Goal: Task Accomplishment & Management: Use online tool/utility

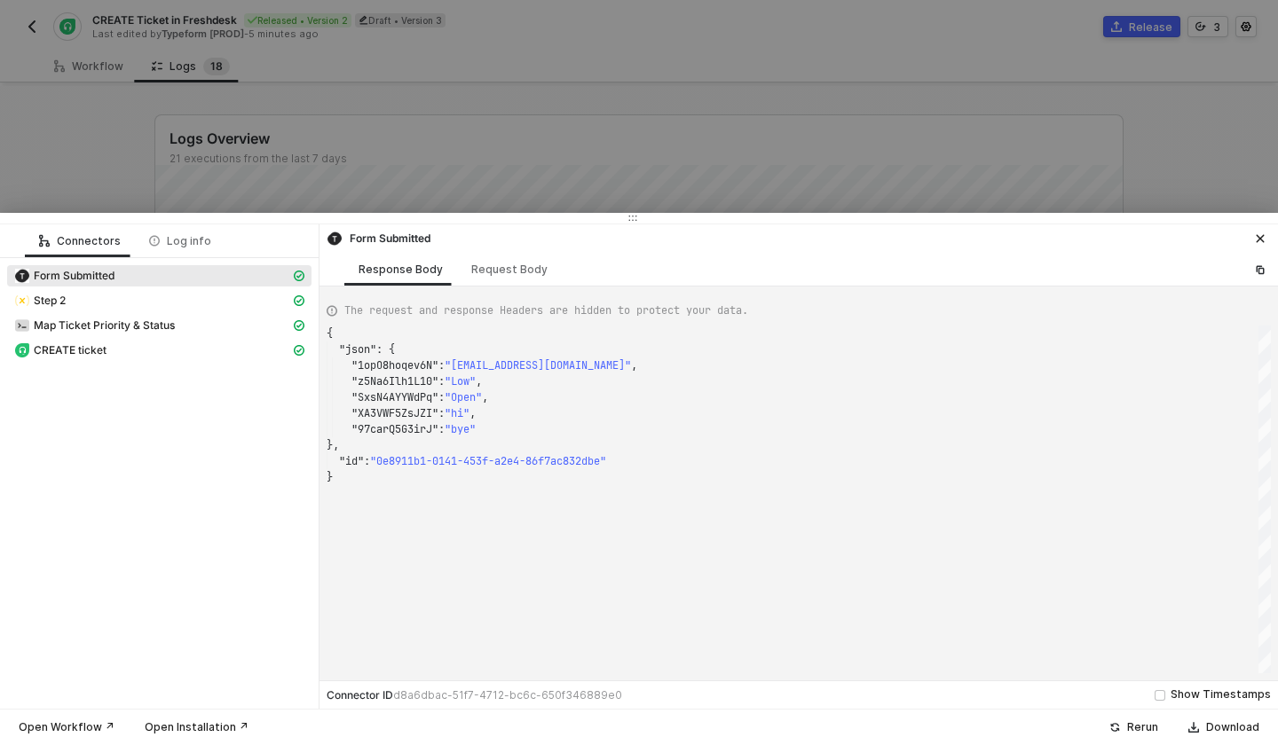
click at [552, 131] on div at bounding box center [639, 372] width 1278 height 745
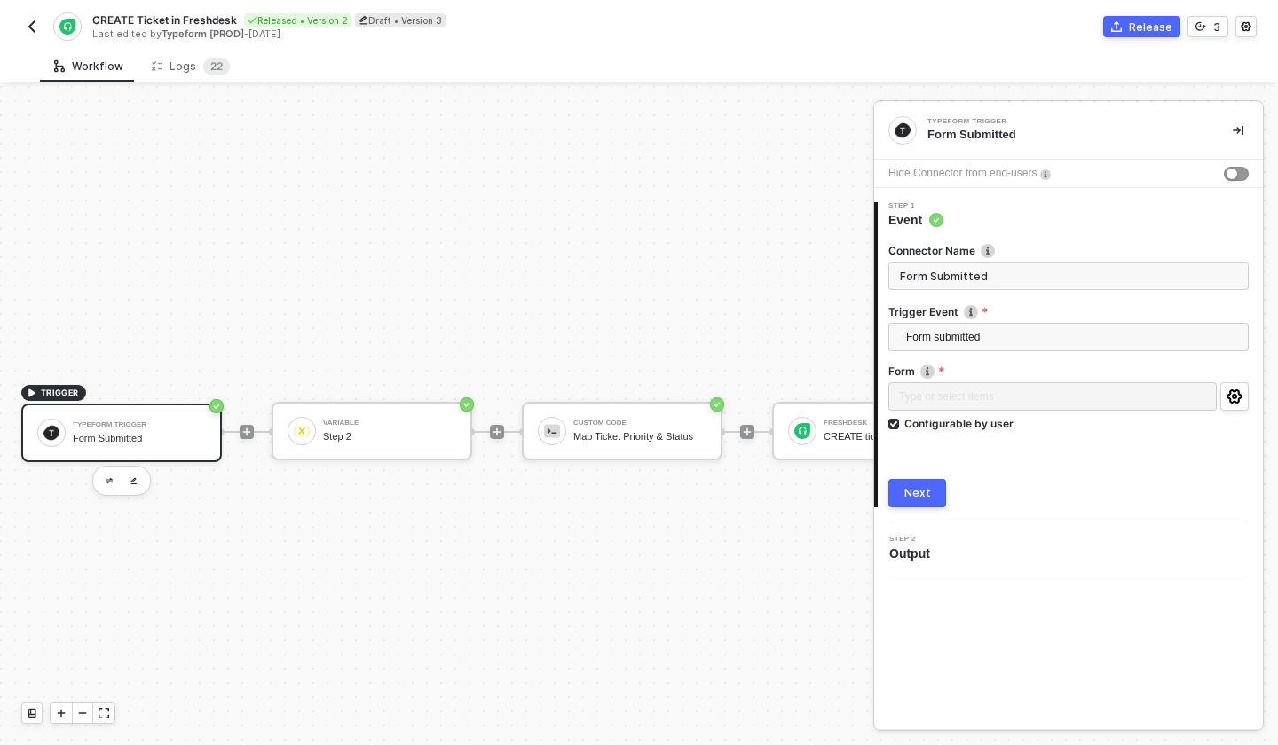
scroll to position [33, 0]
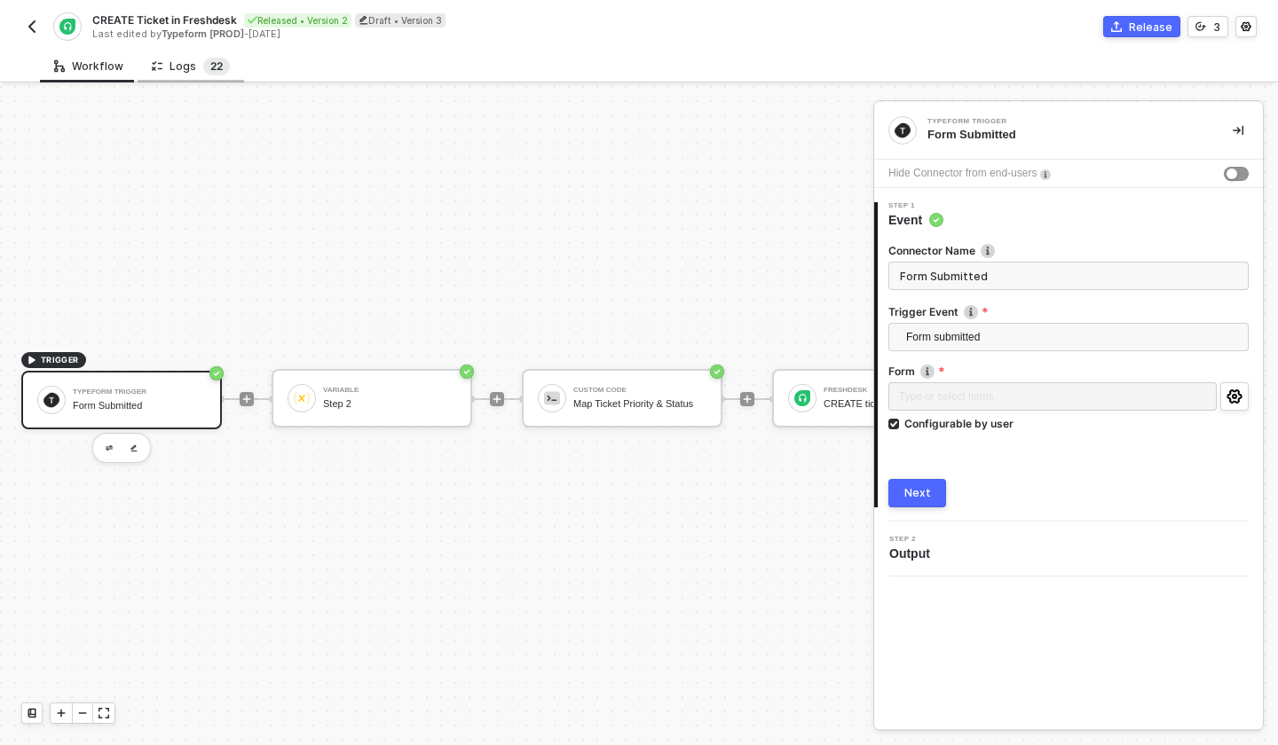
click at [210, 66] on span "2" at bounding box center [213, 65] width 6 height 13
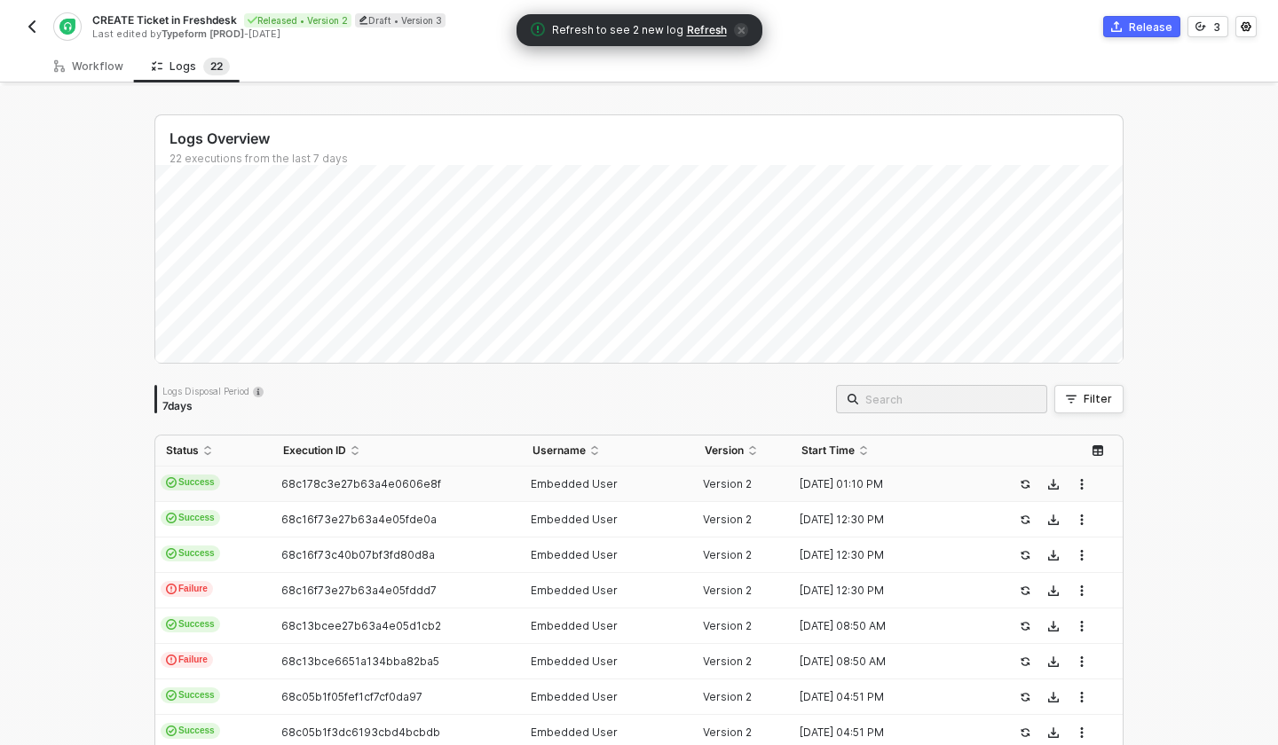
click at [279, 482] on div "68c178c3e27b63a4e0606e8f" at bounding box center [389, 484] width 234 height 14
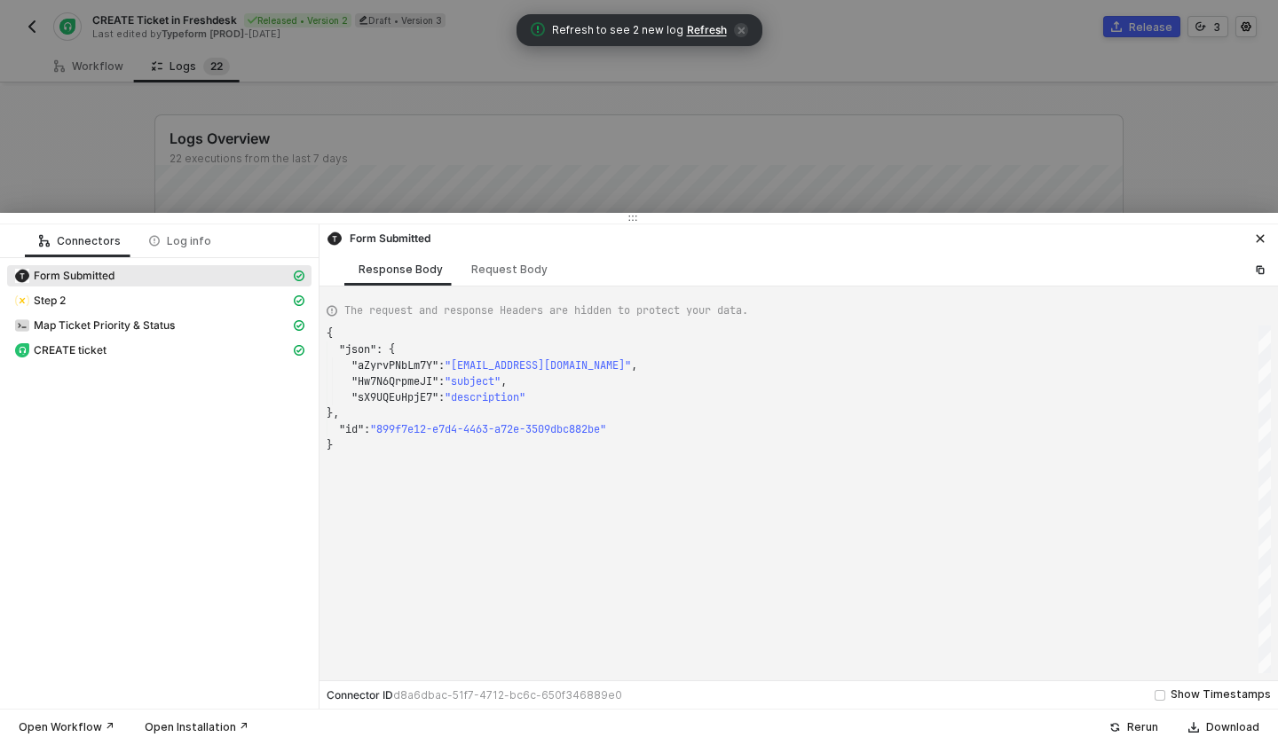
scroll to position [111, 0]
click at [484, 274] on div "Request Body" at bounding box center [509, 270] width 76 height 14
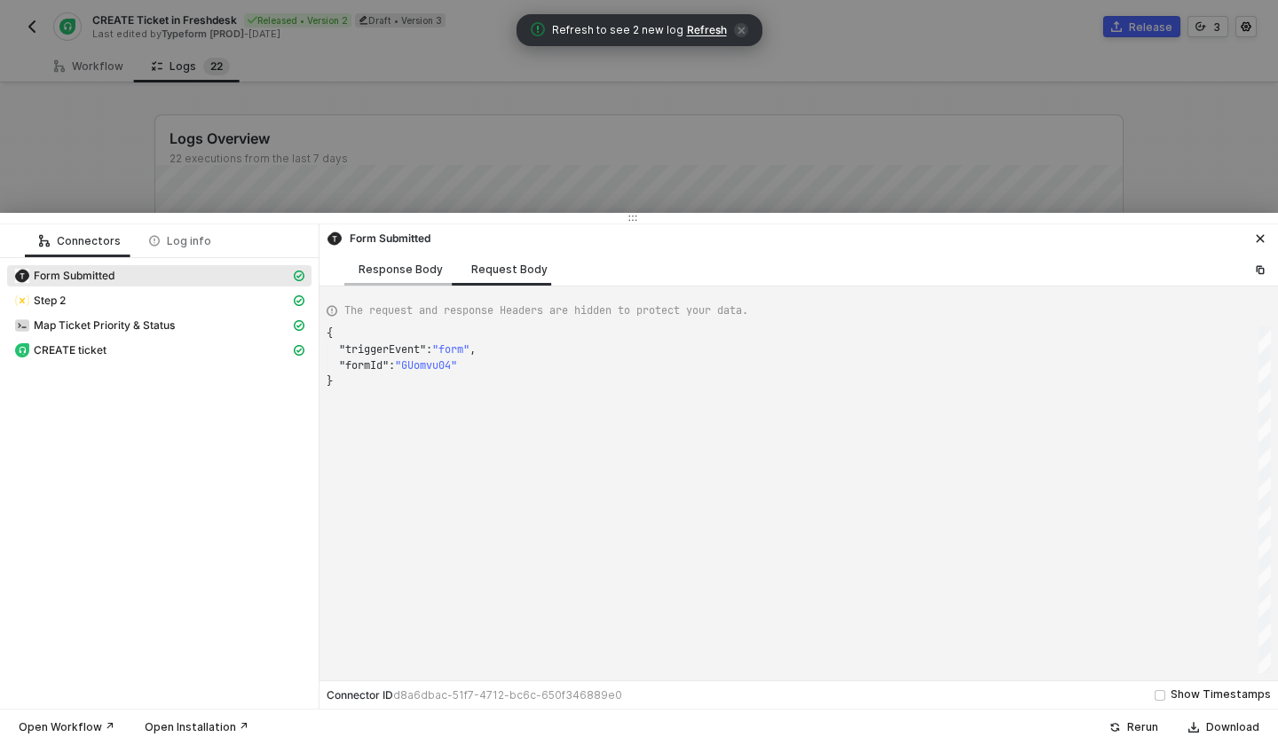
click at [406, 279] on div "Response Body" at bounding box center [400, 269] width 113 height 33
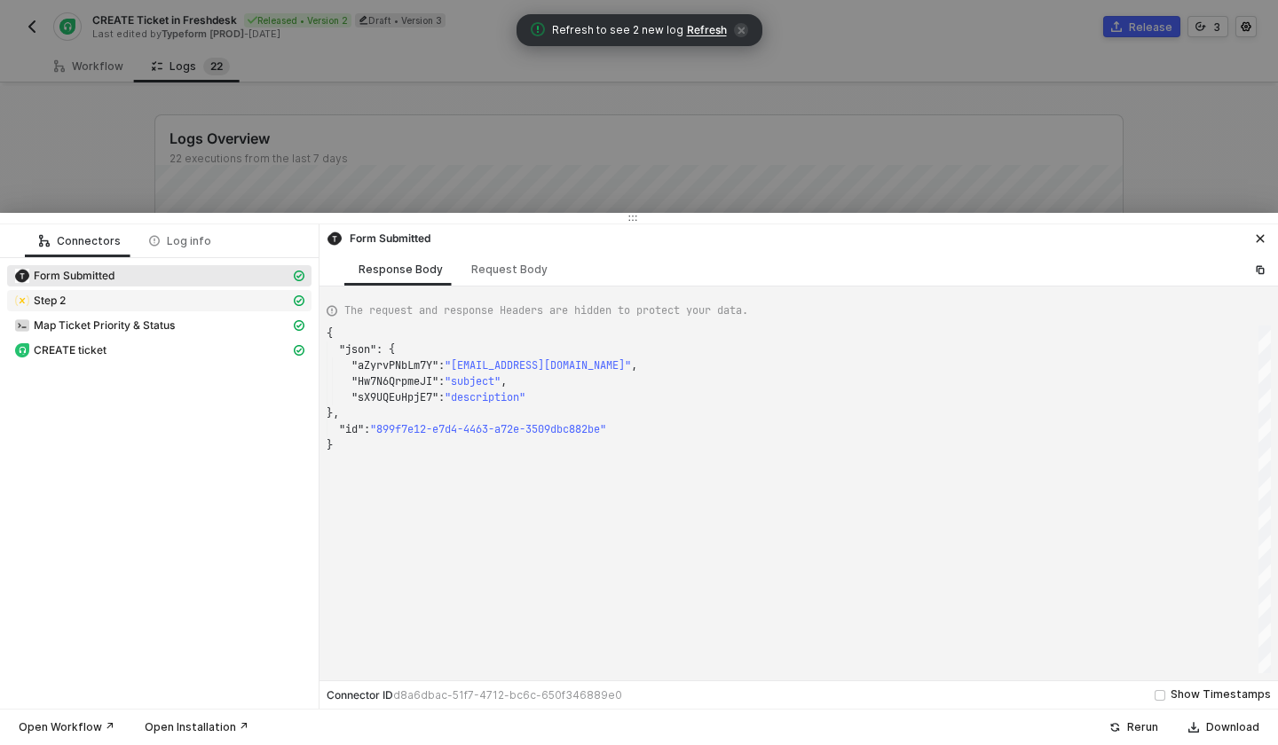
click at [122, 302] on div "Step 2" at bounding box center [152, 301] width 276 height 16
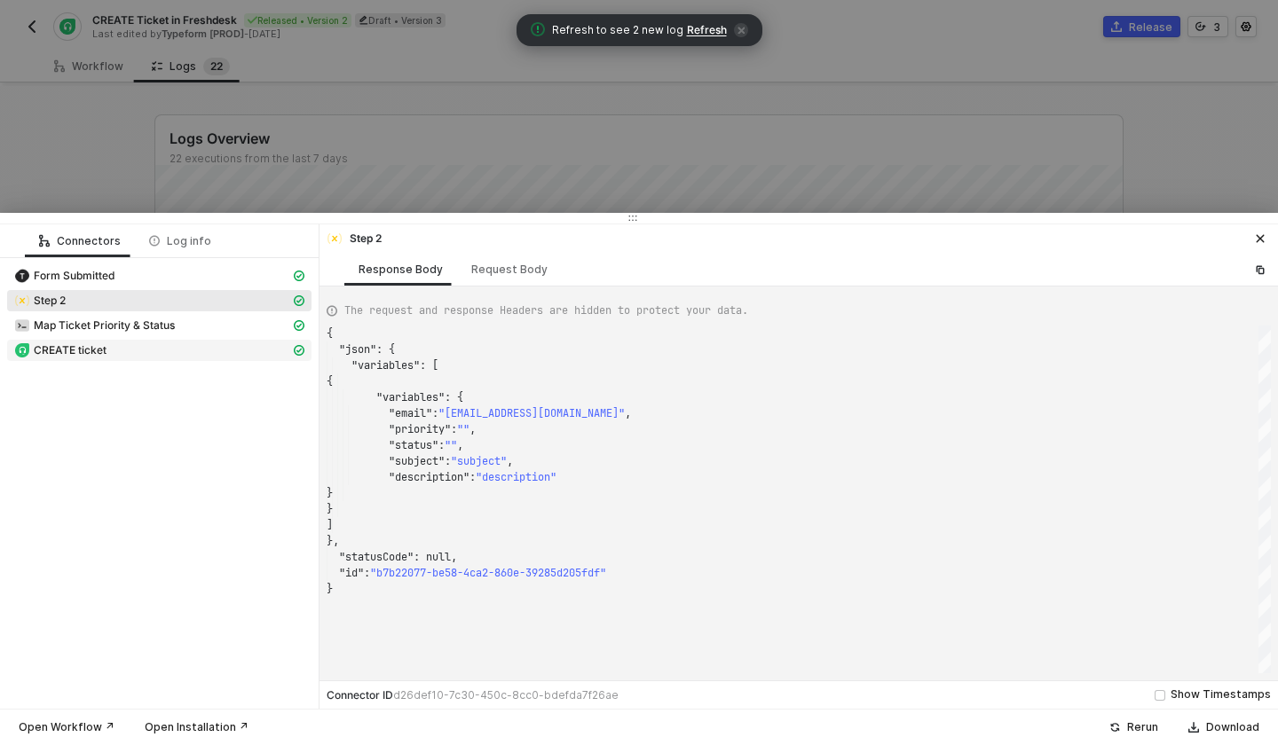
click at [122, 343] on div "CREATE ticket" at bounding box center [152, 350] width 276 height 16
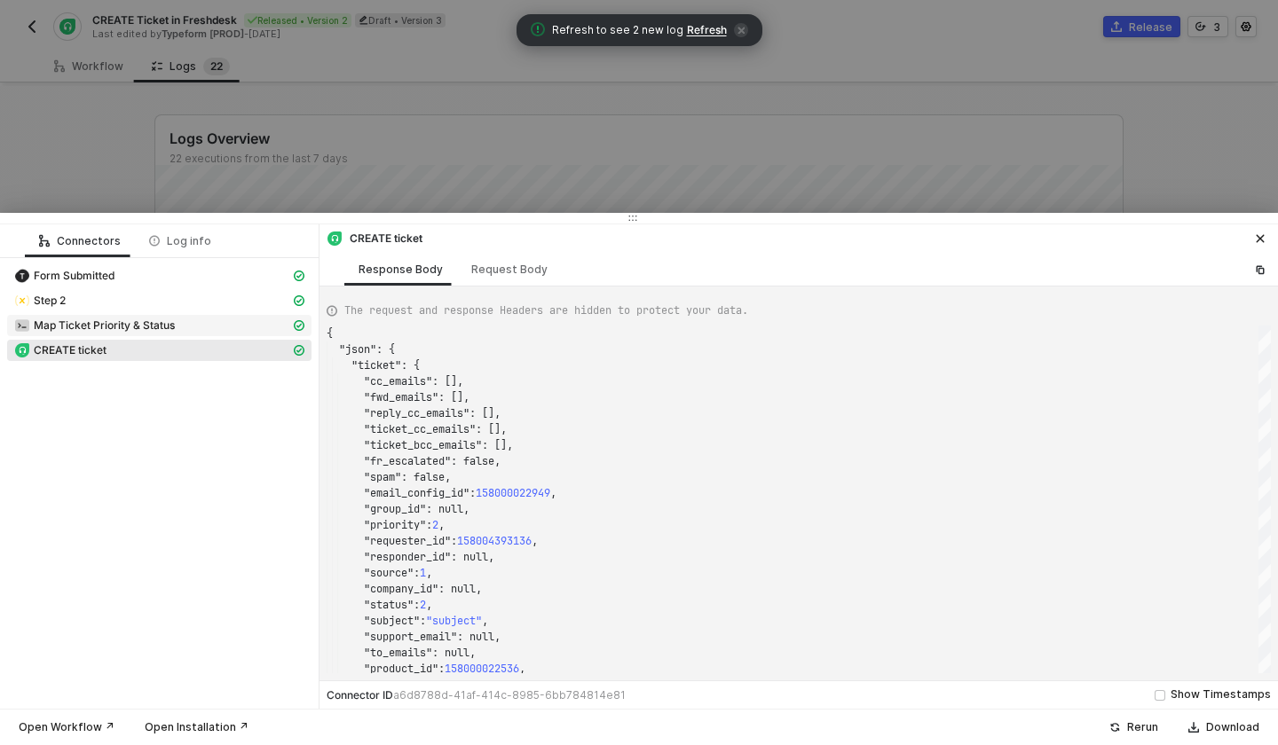
click at [135, 319] on span "Map Ticket Priority & Status" at bounding box center [104, 326] width 141 height 14
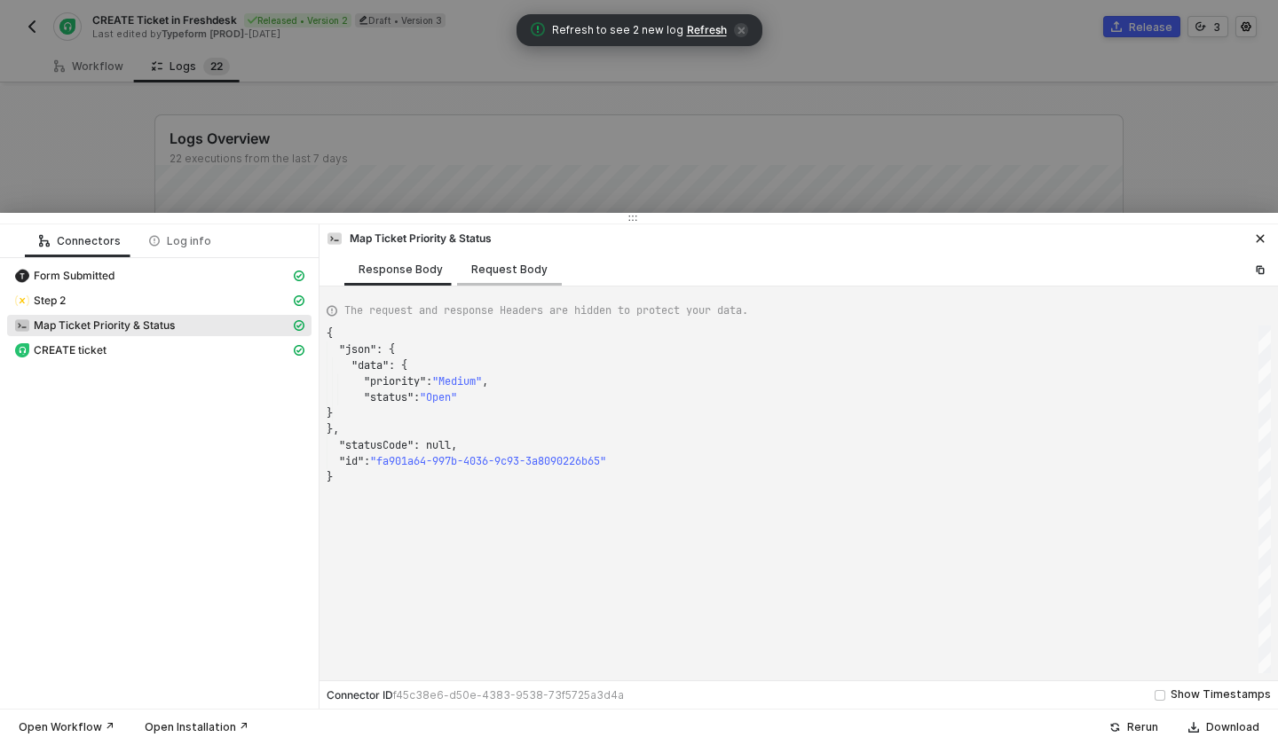
click at [512, 264] on div "Request Body" at bounding box center [509, 270] width 76 height 14
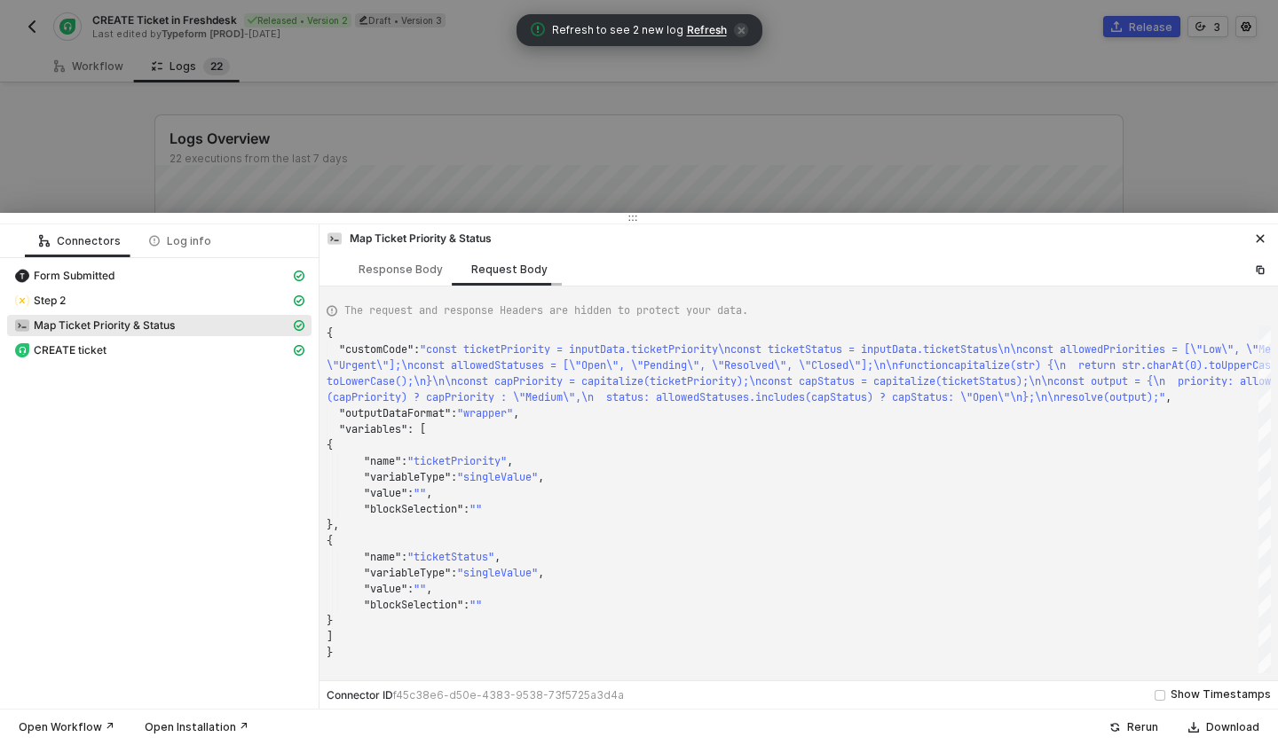
scroll to position [16, 0]
click at [75, 300] on div "Step 2" at bounding box center [152, 301] width 276 height 16
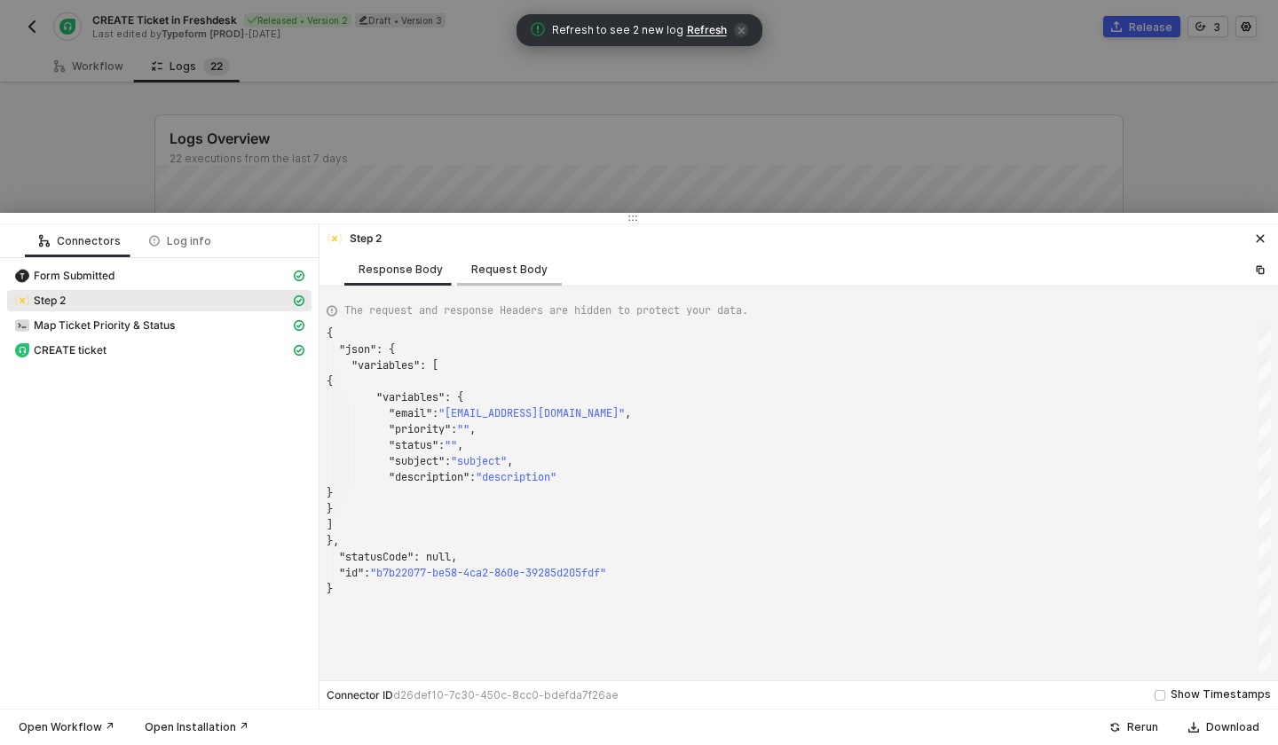
click at [510, 263] on div "Request Body" at bounding box center [509, 270] width 76 height 14
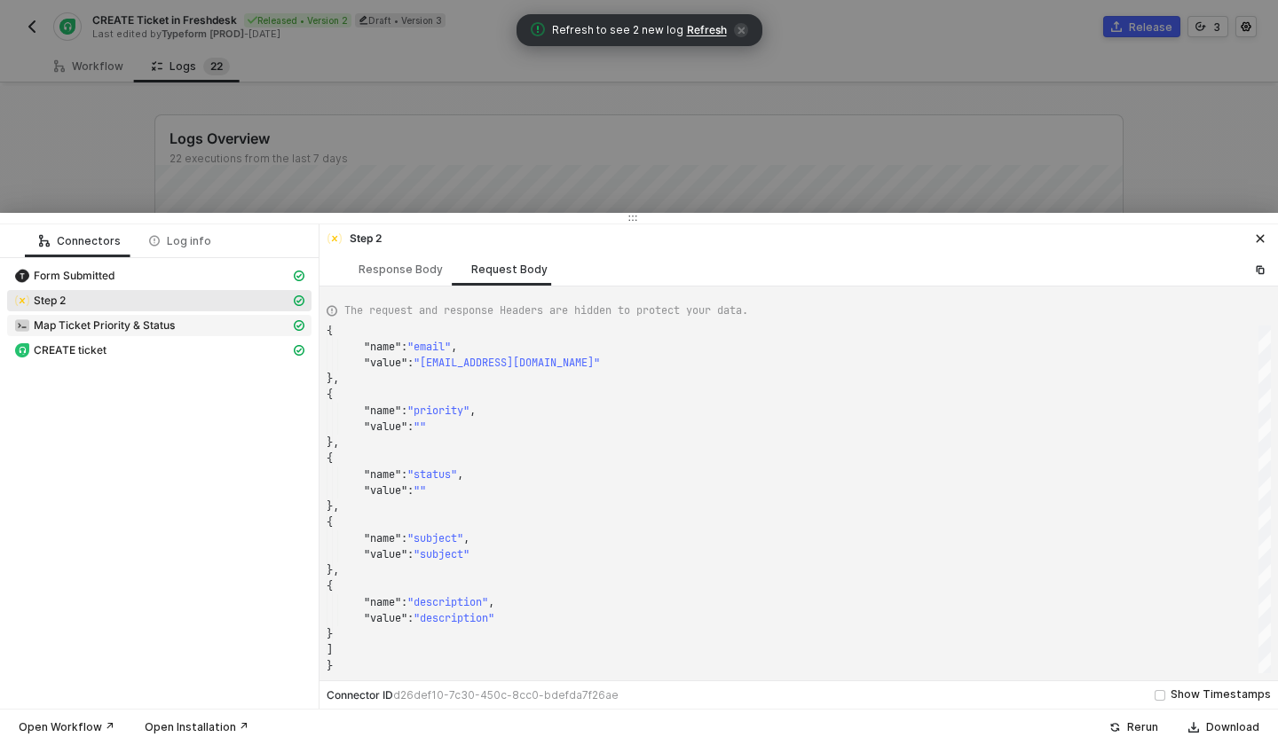
click at [213, 319] on div "Map Ticket Priority & Status" at bounding box center [152, 326] width 276 height 16
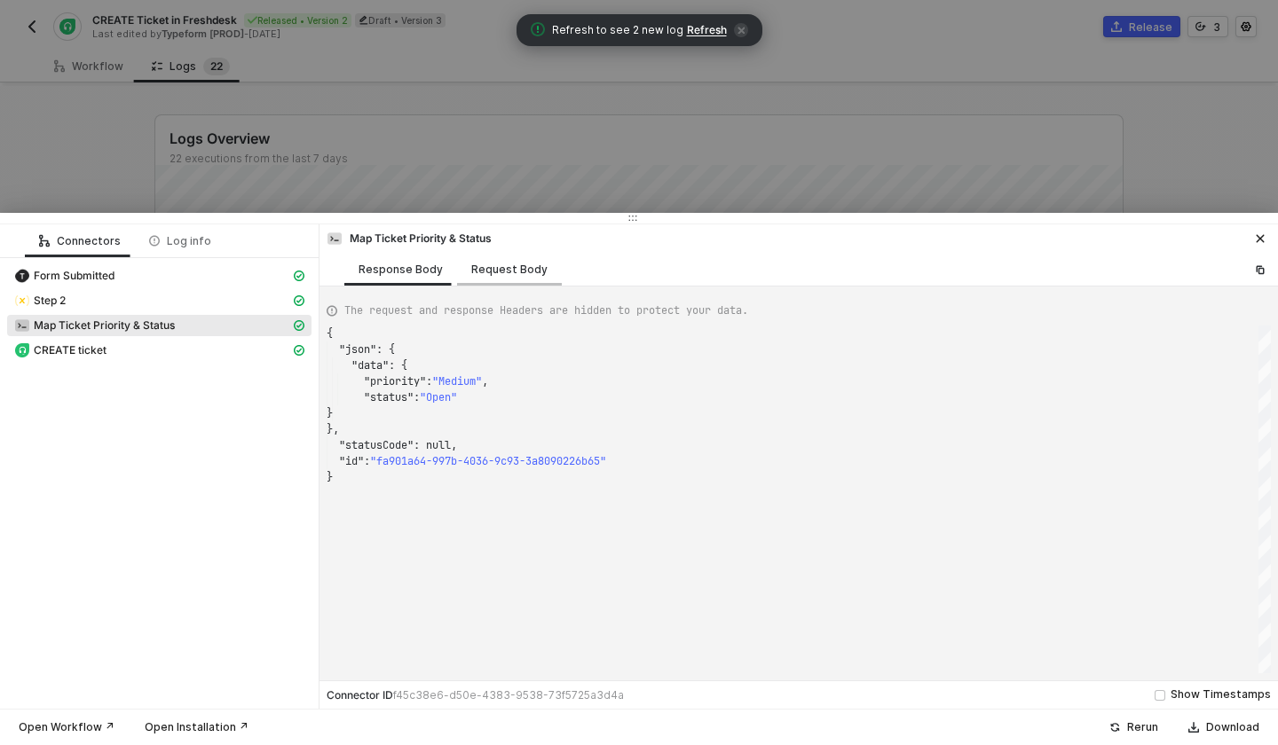
click at [504, 272] on div "Request Body" at bounding box center [509, 270] width 76 height 14
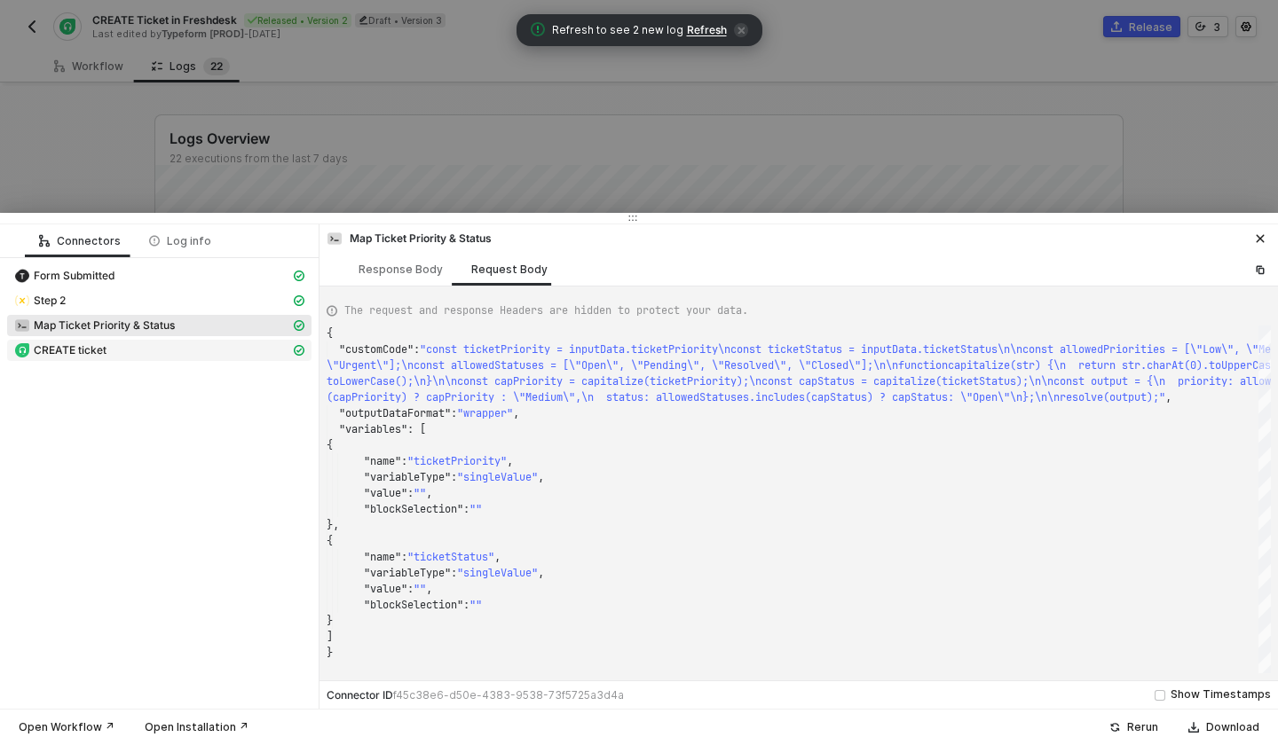
click at [125, 350] on div "CREATE ticket" at bounding box center [152, 350] width 276 height 16
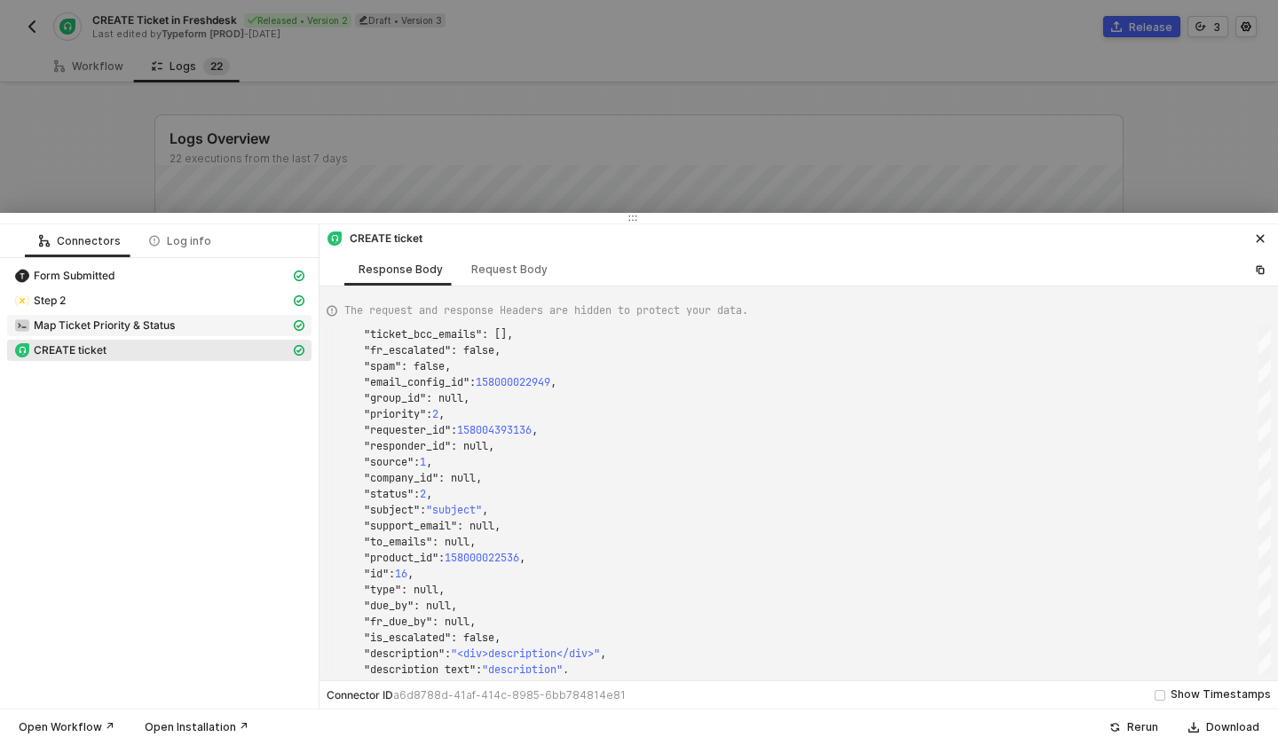
click at [203, 323] on div "Map Ticket Priority & Status" at bounding box center [152, 326] width 276 height 16
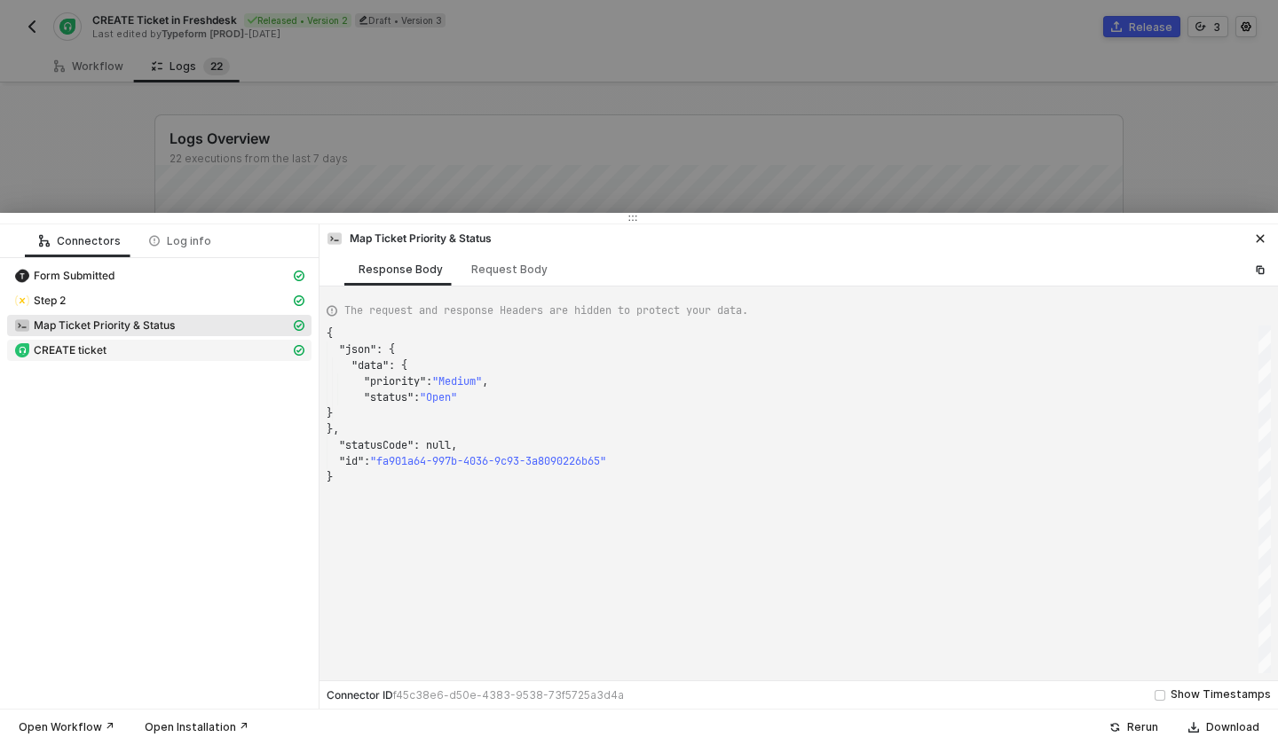
click at [192, 349] on div "CREATE ticket" at bounding box center [152, 350] width 276 height 16
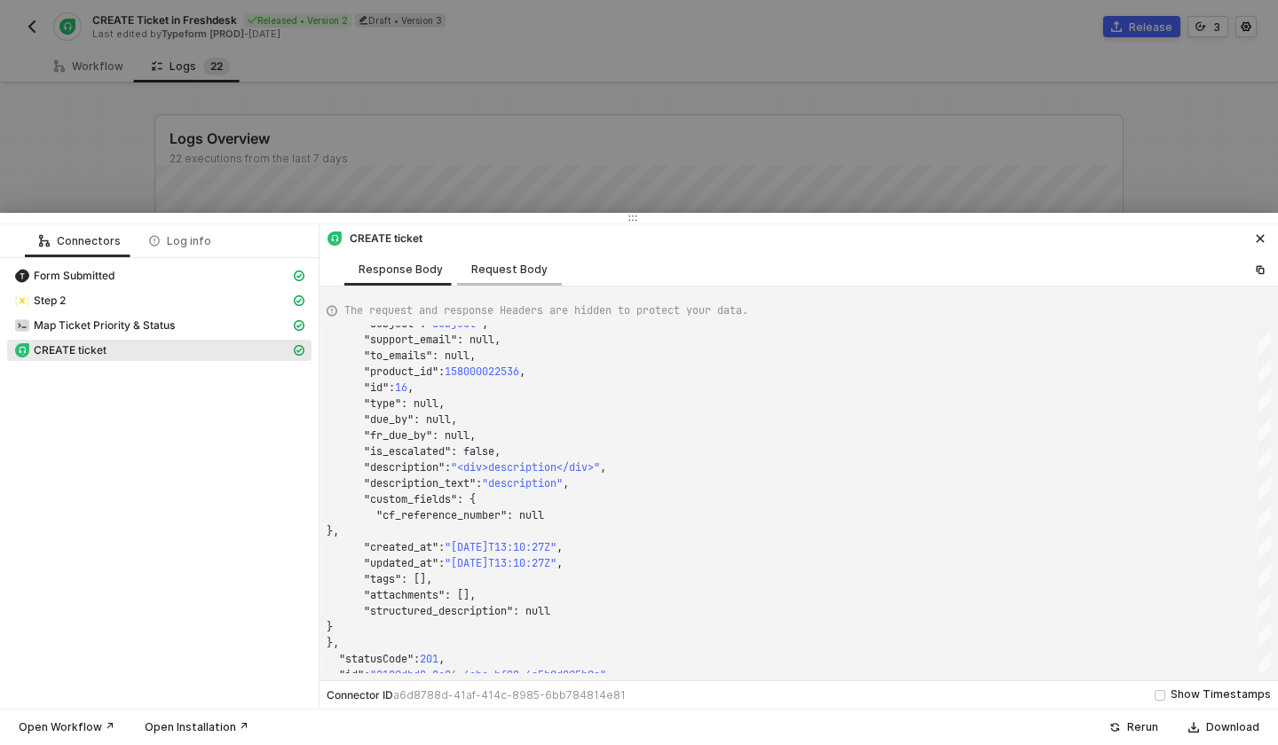
click at [487, 259] on div "Request Body" at bounding box center [509, 269] width 105 height 33
type textarea "{ "requester": "email", "requesterIdentificationValue": "amber.williams4@gmail.…"
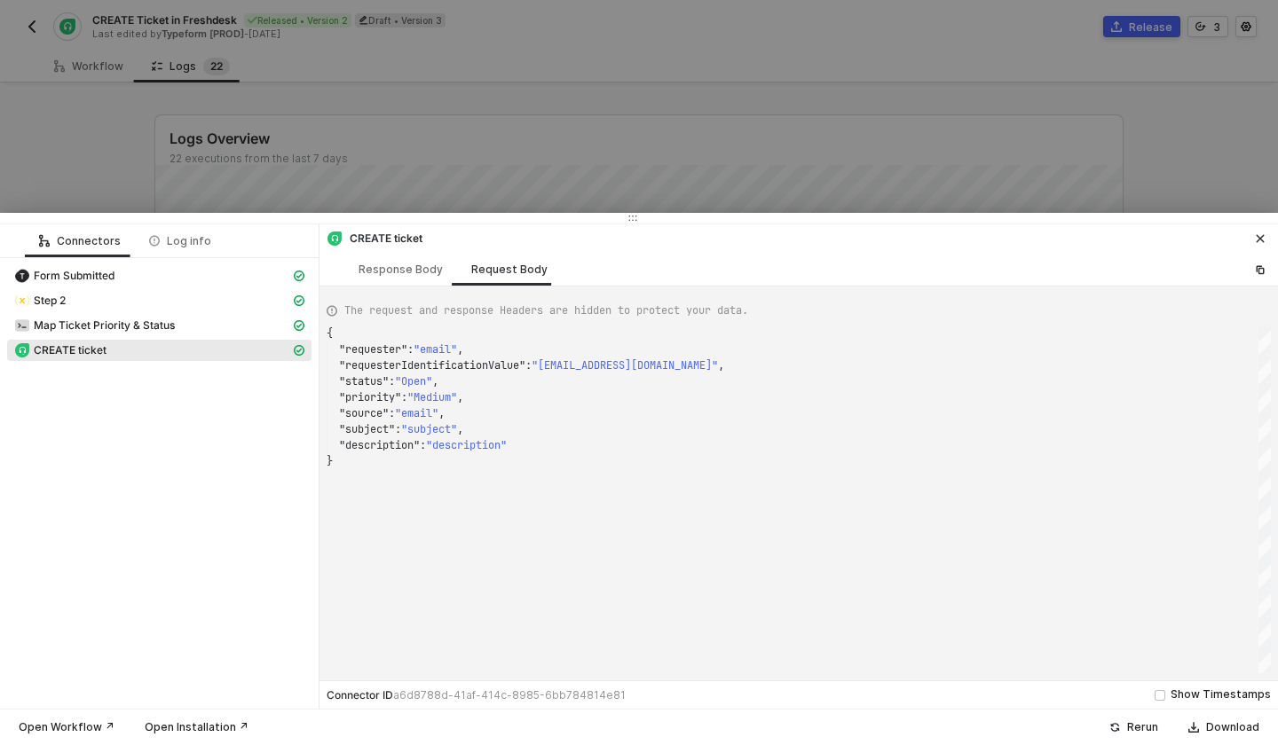
click at [1265, 238] on button "button" at bounding box center [1259, 238] width 21 height 21
